Goal: Find specific page/section: Find specific page/section

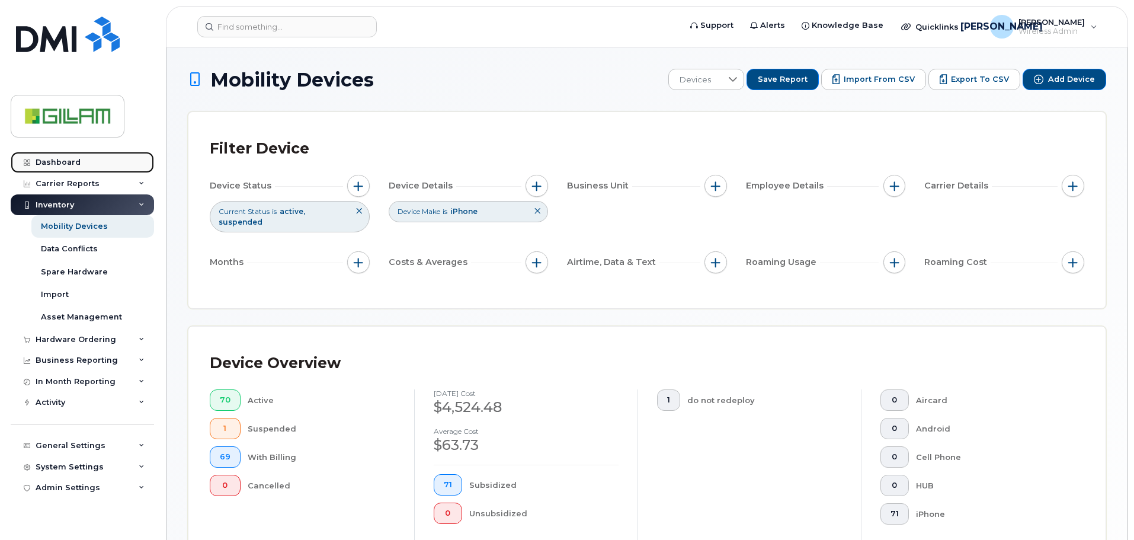
click at [54, 164] on div "Dashboard" at bounding box center [58, 162] width 45 height 9
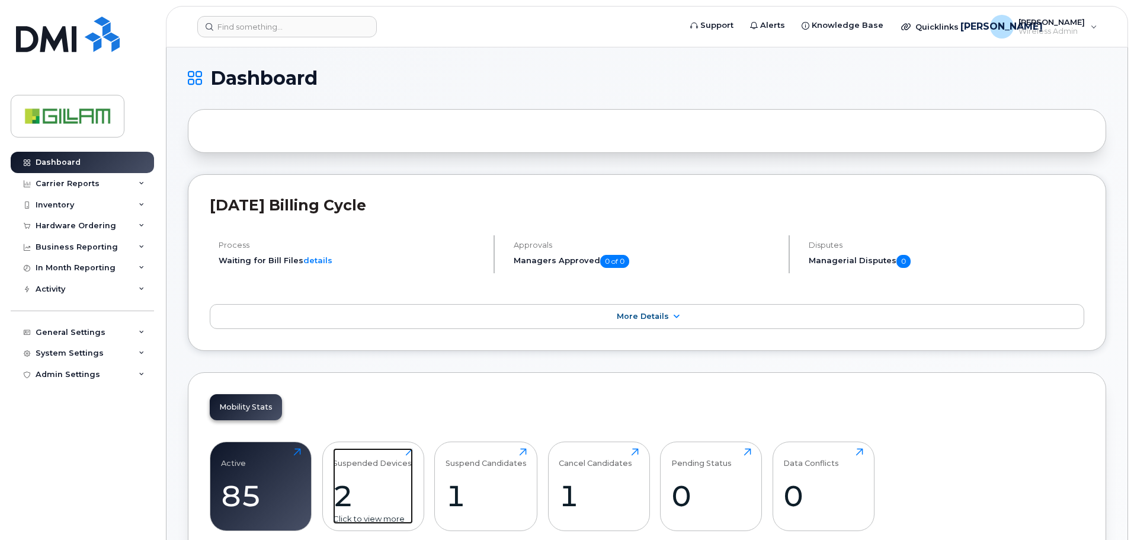
click at [358, 460] on div "Suspended Devices" at bounding box center [372, 458] width 79 height 20
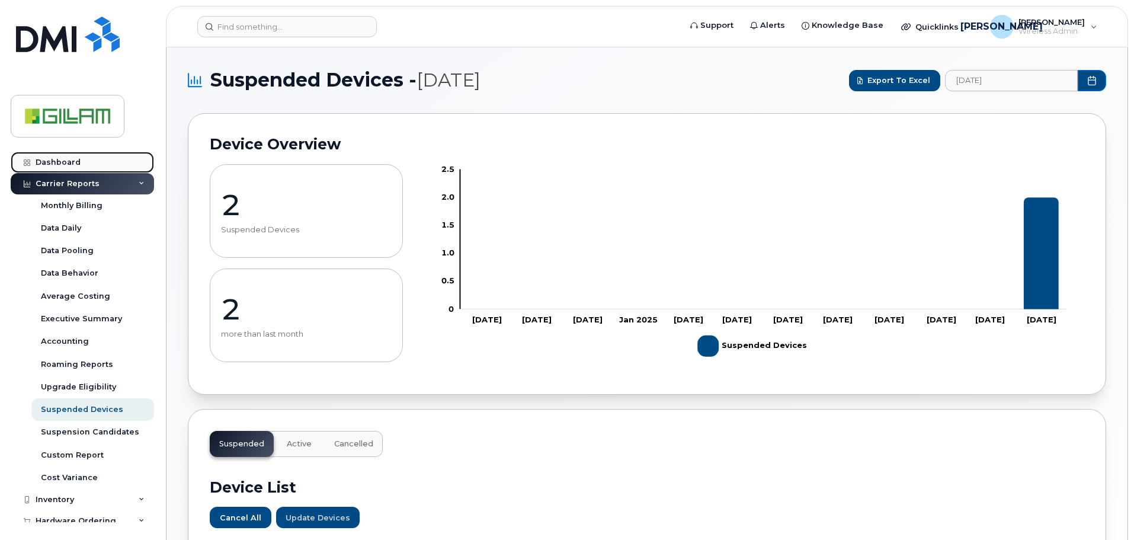
click at [57, 161] on div "Dashboard" at bounding box center [58, 162] width 45 height 9
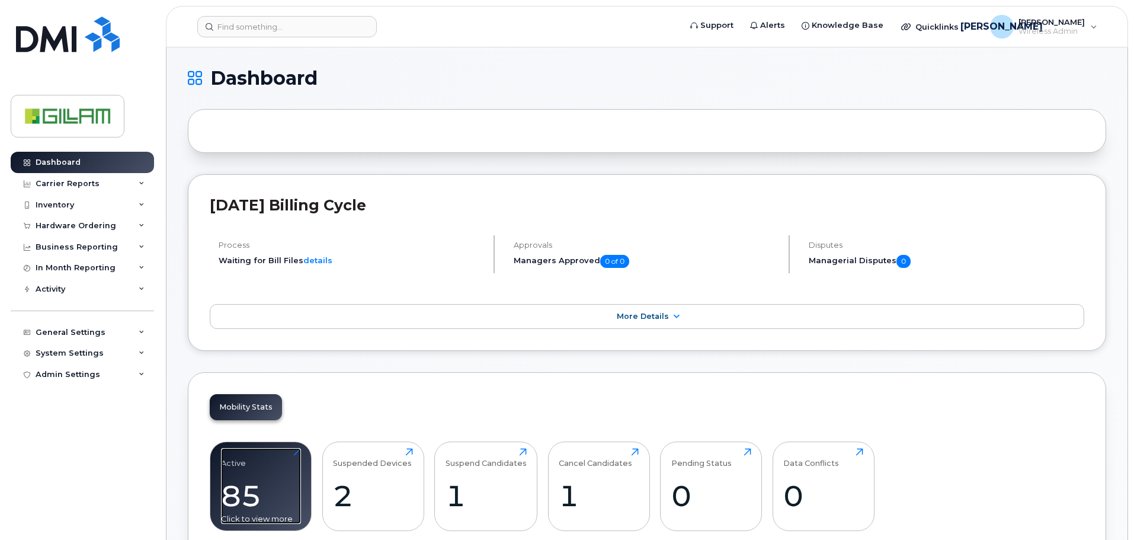
click at [257, 463] on div "Active 85 Click to view more" at bounding box center [261, 486] width 80 height 76
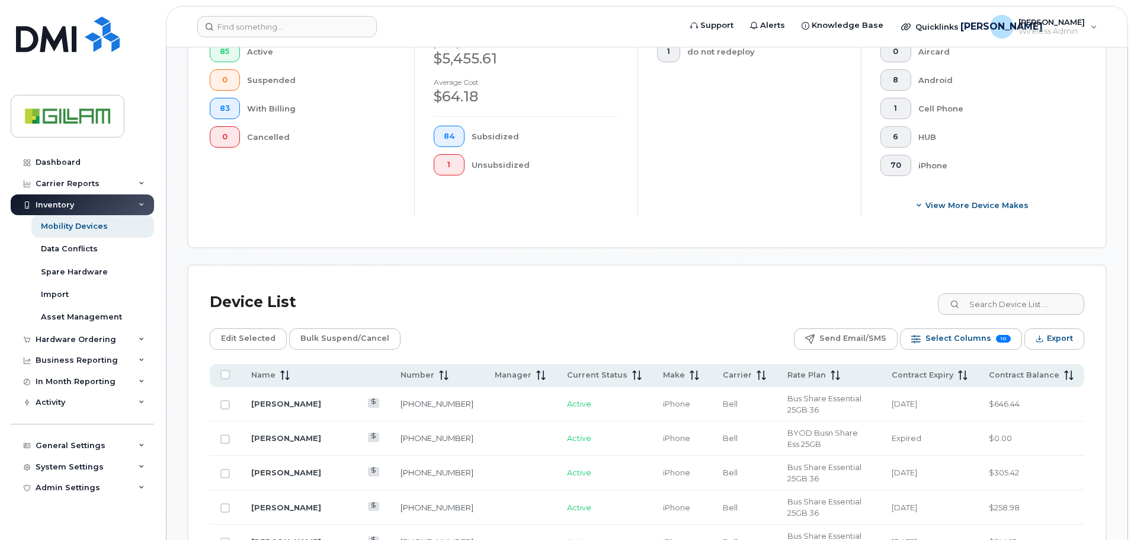
scroll to position [474, 0]
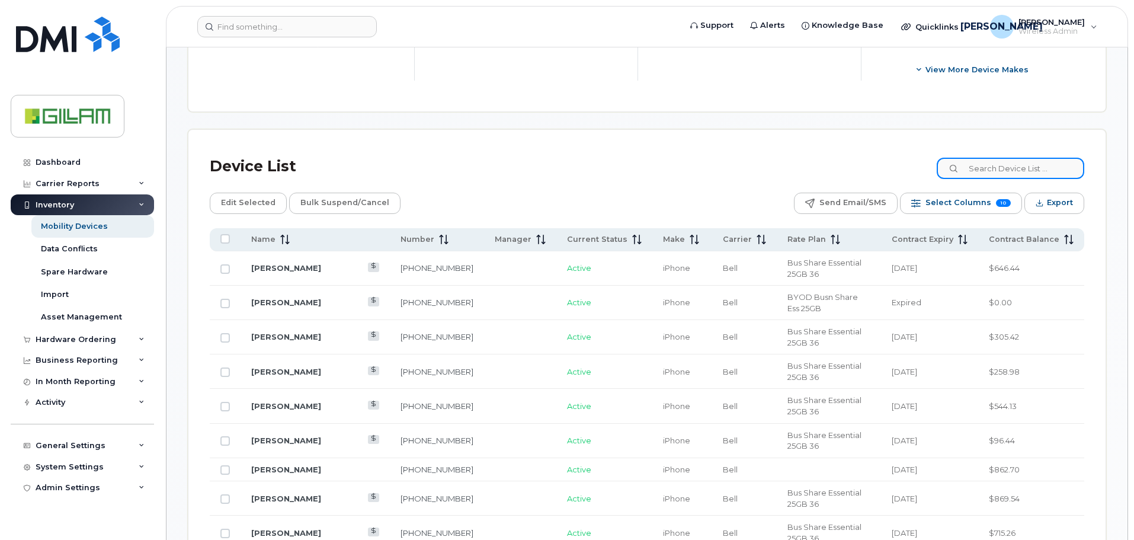
click at [998, 165] on input at bounding box center [1011, 168] width 148 height 21
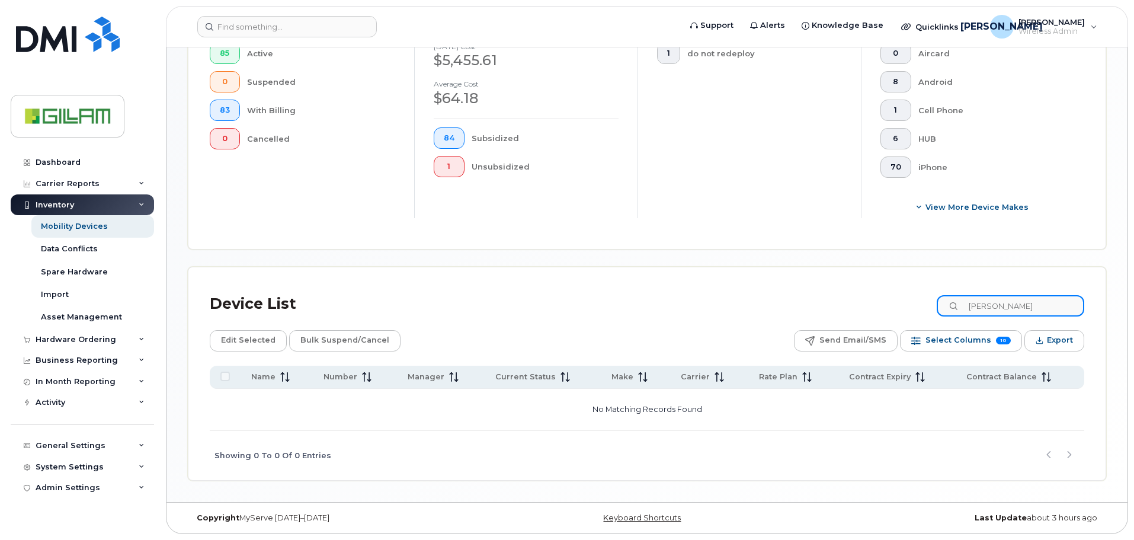
drag, startPoint x: 1020, startPoint y: 307, endPoint x: 769, endPoint y: 297, distance: 251.4
click at [798, 302] on div "Device List [PERSON_NAME]" at bounding box center [647, 304] width 874 height 31
type input "du Mont"
